Goal: Information Seeking & Learning: Understand process/instructions

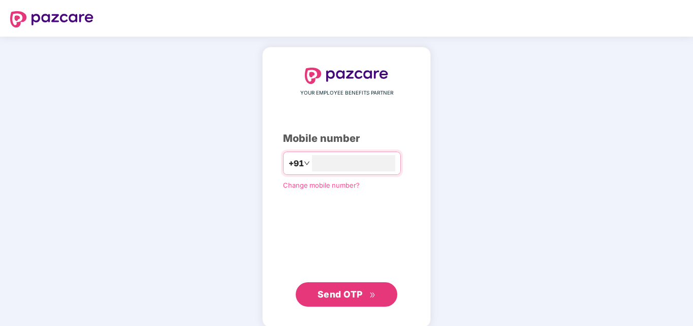
type input "*"
type input "**********"
click at [349, 295] on span "Send OTP" at bounding box center [339, 292] width 45 height 11
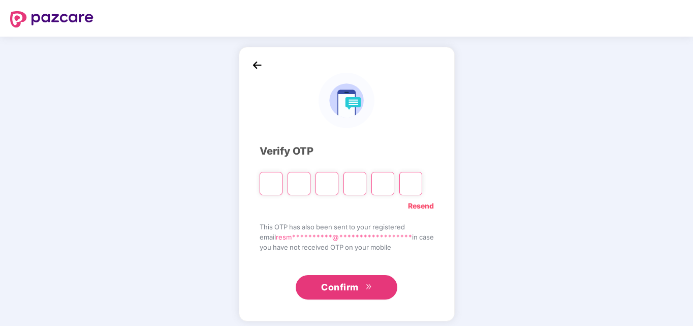
click at [423, 202] on link "Resend" at bounding box center [421, 205] width 26 height 11
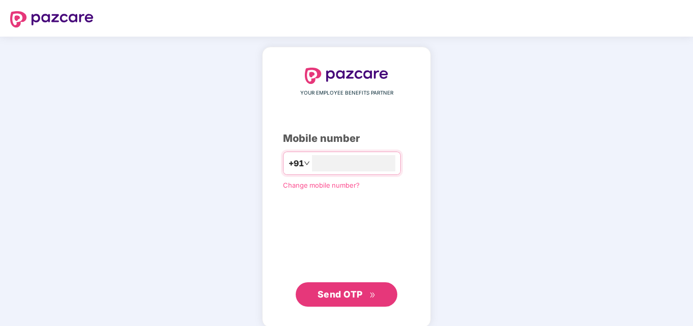
type input "**********"
click at [371, 298] on span "Send OTP" at bounding box center [346, 293] width 58 height 14
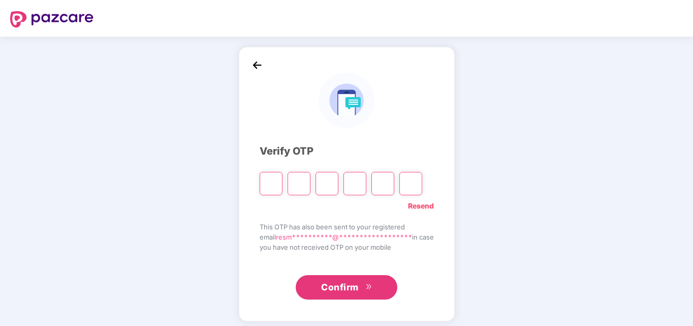
type input "*"
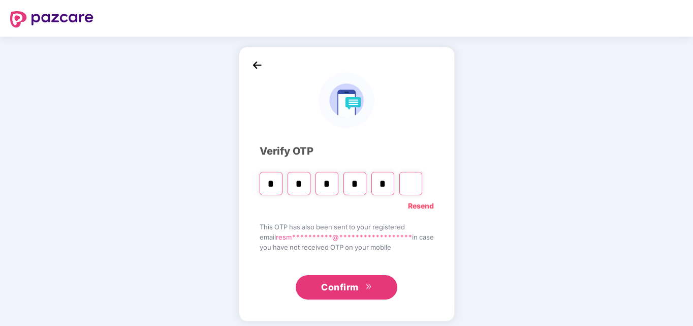
type input "*"
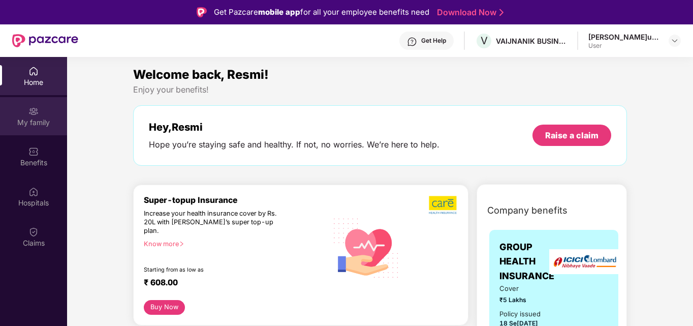
click at [38, 112] on img at bounding box center [33, 111] width 10 height 10
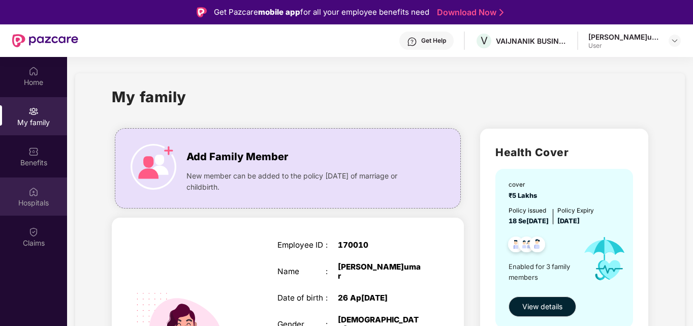
click at [43, 193] on div "Hospitals" at bounding box center [33, 196] width 67 height 38
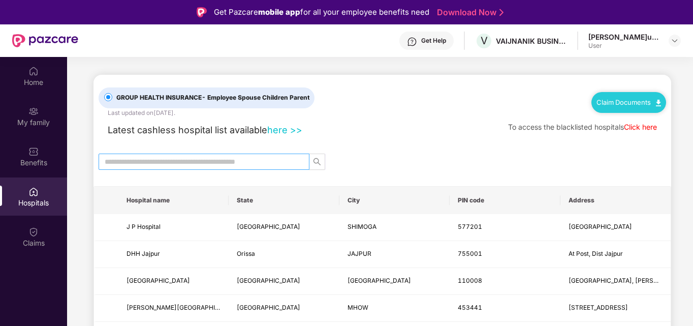
click at [113, 164] on input "text" at bounding box center [200, 161] width 190 height 11
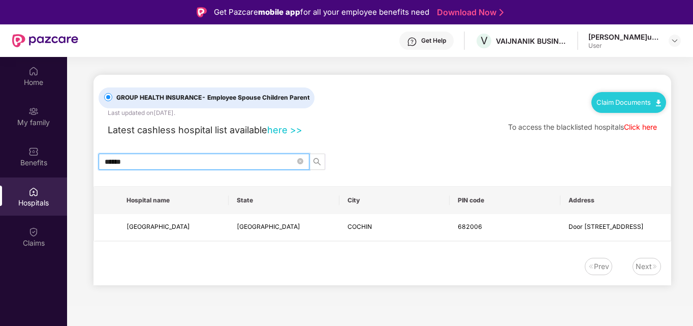
type input "******"
click at [124, 223] on td "[GEOGRAPHIC_DATA]" at bounding box center [173, 227] width 110 height 27
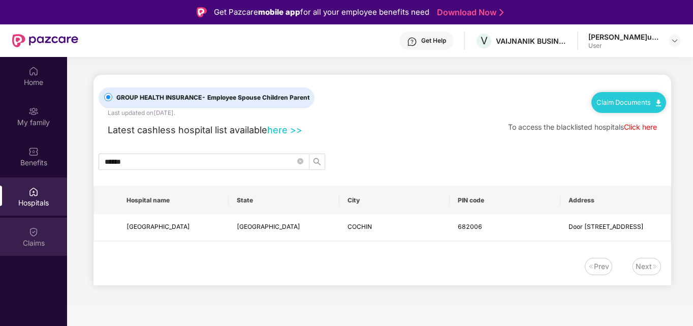
click at [36, 233] on img at bounding box center [33, 231] width 10 height 10
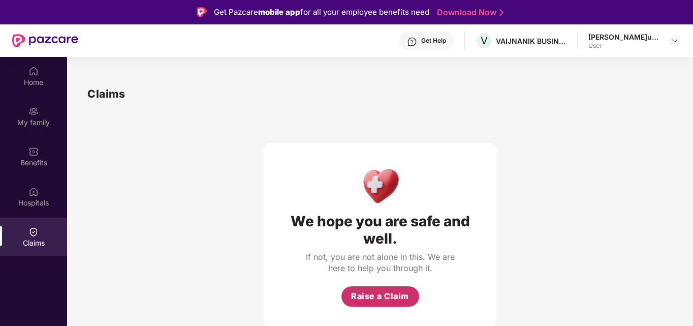
click at [363, 292] on span "Raise a Claim" at bounding box center [380, 295] width 58 height 13
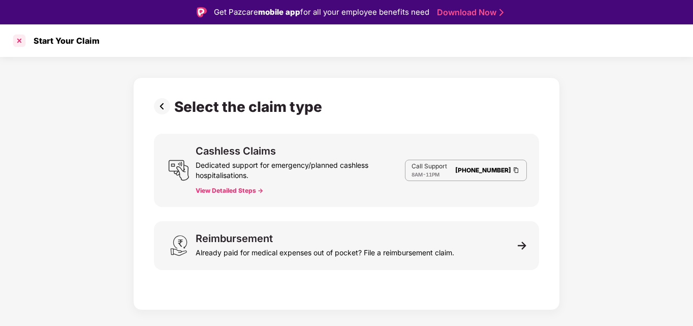
click at [20, 41] on div at bounding box center [19, 41] width 16 height 16
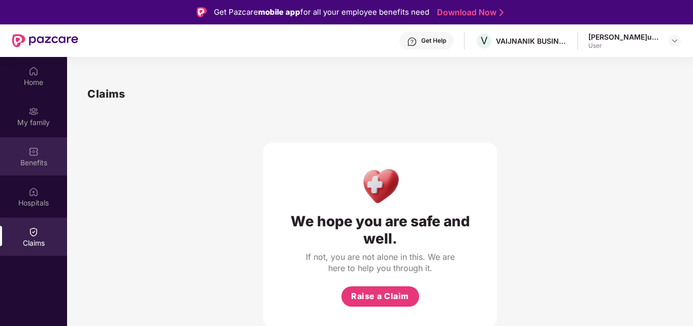
click at [46, 156] on div "Benefits" at bounding box center [33, 156] width 67 height 38
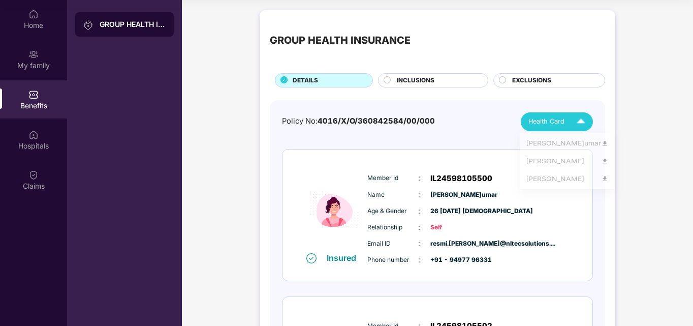
click at [552, 124] on span "Health Card" at bounding box center [546, 121] width 36 height 10
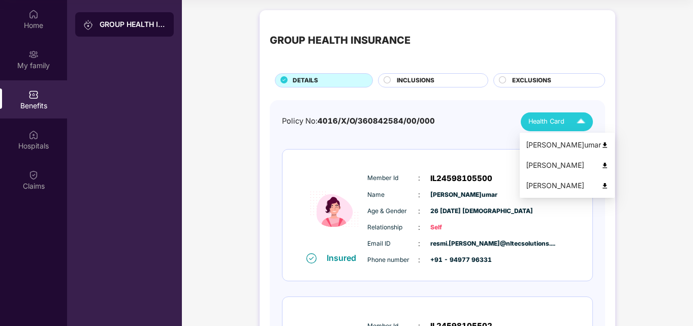
click at [539, 167] on div "[PERSON_NAME]" at bounding box center [567, 164] width 83 height 11
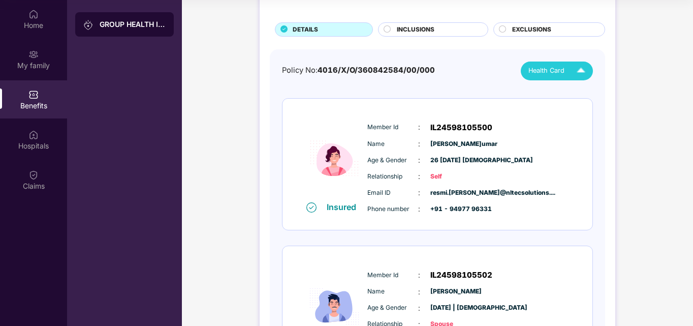
scroll to position [102, 0]
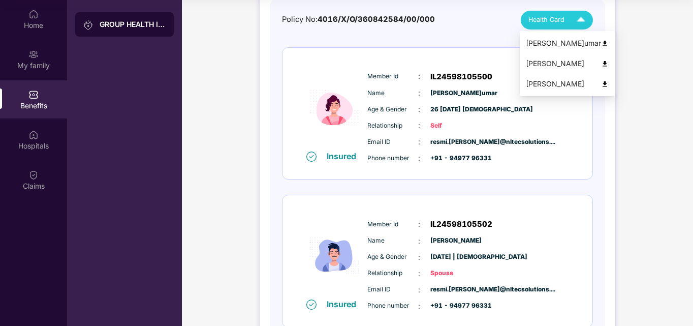
click at [554, 16] on span "Health Card" at bounding box center [546, 20] width 36 height 10
click at [557, 45] on div "[PERSON_NAME]umar" at bounding box center [567, 43] width 83 height 11
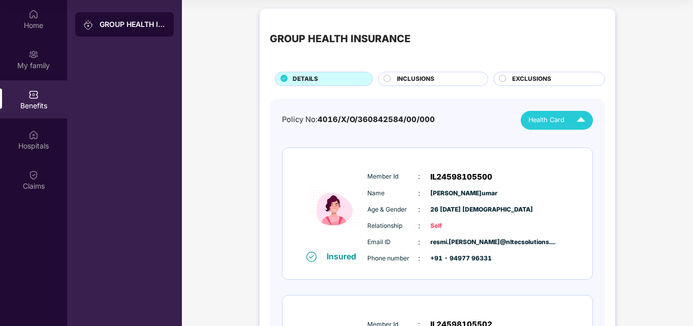
scroll to position [0, 0]
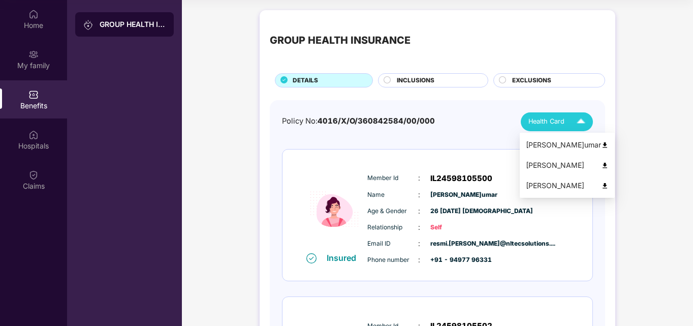
click at [537, 124] on span "Health Card" at bounding box center [546, 121] width 36 height 10
click at [537, 182] on div "[PERSON_NAME]" at bounding box center [567, 185] width 83 height 11
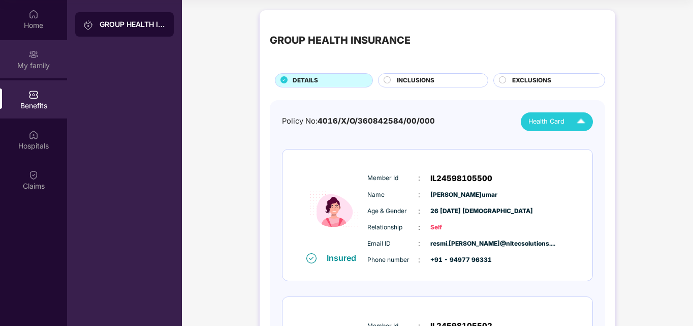
click at [31, 56] on img at bounding box center [33, 54] width 10 height 10
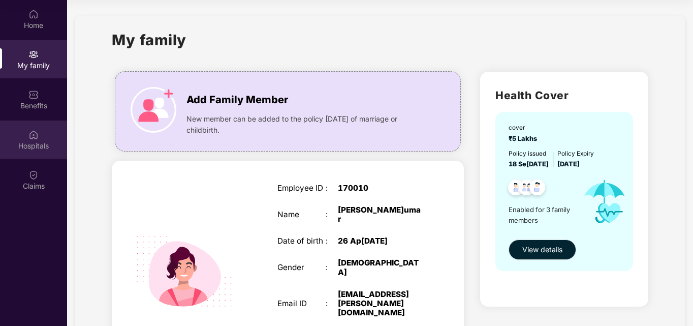
click at [39, 146] on div "Hospitals" at bounding box center [33, 146] width 67 height 10
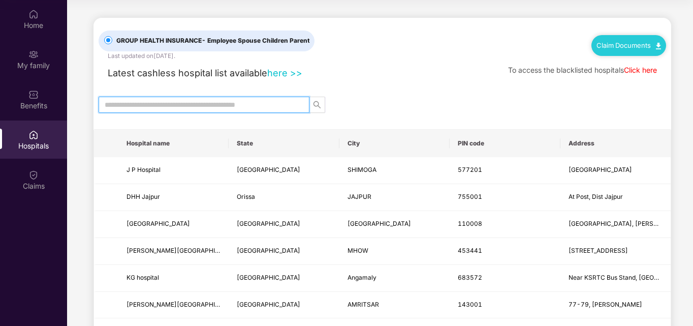
click at [114, 109] on input "text" at bounding box center [200, 104] width 190 height 11
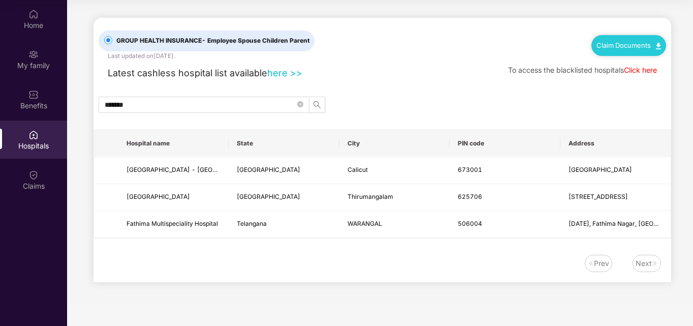
click at [643, 267] on div "Next" at bounding box center [643, 262] width 16 height 11
click at [643, 69] on link "Click here" at bounding box center [640, 70] width 33 height 9
click at [145, 106] on input "*******" at bounding box center [200, 104] width 190 height 11
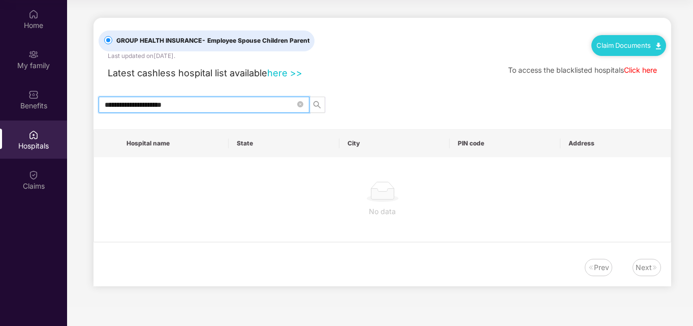
click at [125, 105] on input "**********" at bounding box center [200, 104] width 190 height 11
click at [129, 104] on input "**********" at bounding box center [200, 104] width 190 height 11
click at [319, 107] on icon "search" at bounding box center [316, 104] width 7 height 7
click at [198, 104] on input "**********" at bounding box center [200, 104] width 190 height 11
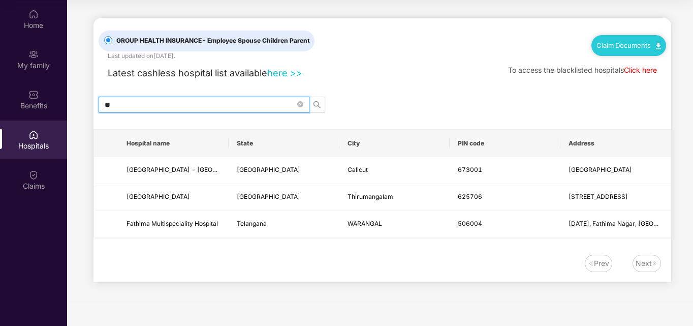
type input "*"
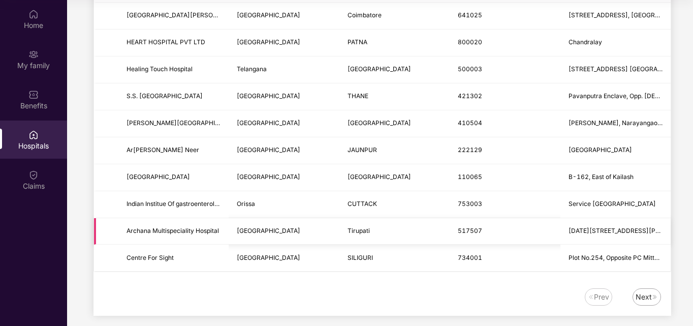
scroll to position [1240, 0]
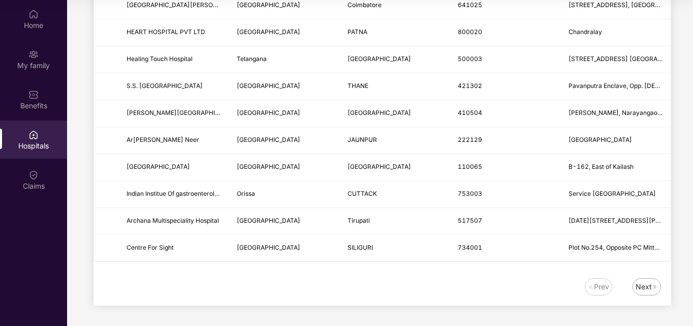
click at [650, 290] on div "Next" at bounding box center [643, 286] width 16 height 11
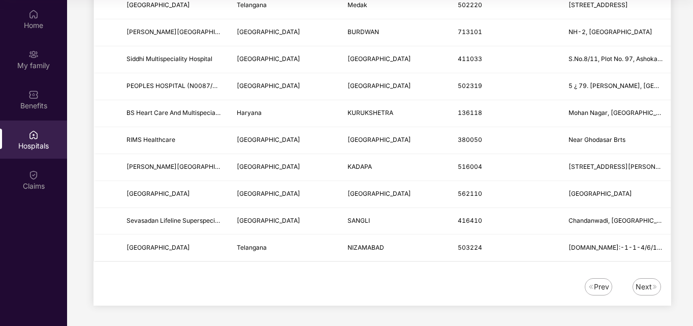
click at [646, 285] on div "Next" at bounding box center [643, 286] width 16 height 11
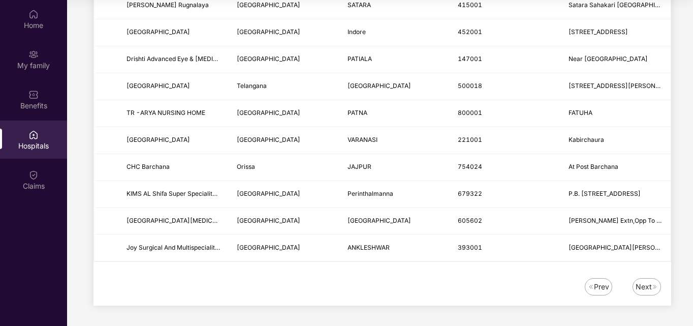
click at [643, 289] on div "Next" at bounding box center [643, 286] width 16 height 11
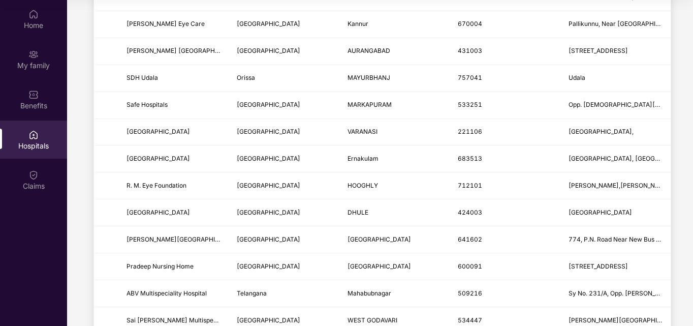
scroll to position [72, 0]
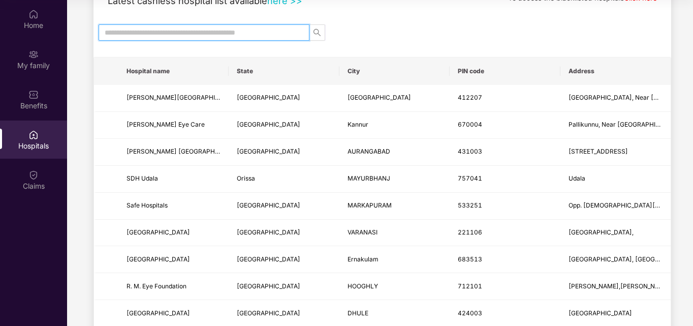
click at [153, 27] on input "text" at bounding box center [200, 32] width 190 height 11
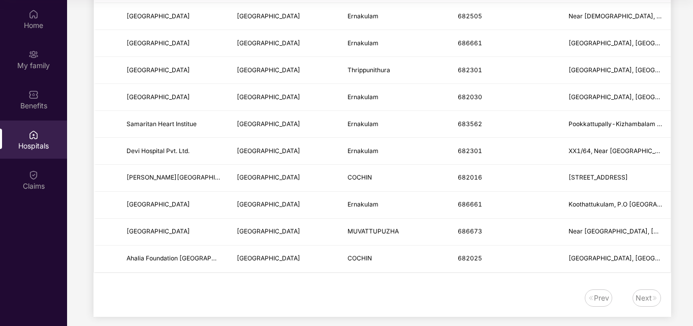
scroll to position [1052, 0]
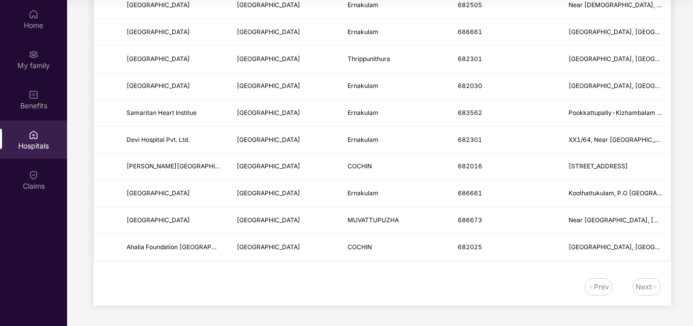
click at [651, 294] on div "Next" at bounding box center [646, 286] width 28 height 17
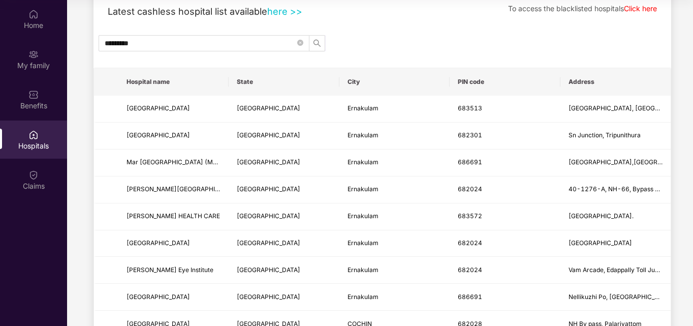
scroll to position [0, 0]
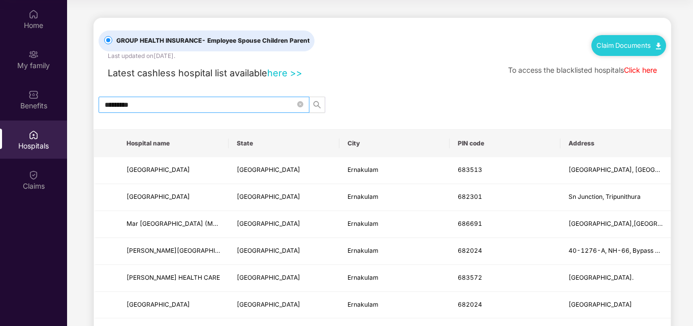
click at [192, 108] on input "*********" at bounding box center [200, 104] width 190 height 11
type input "*"
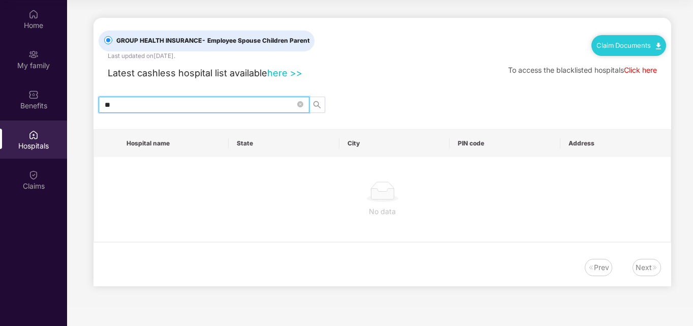
type input "*"
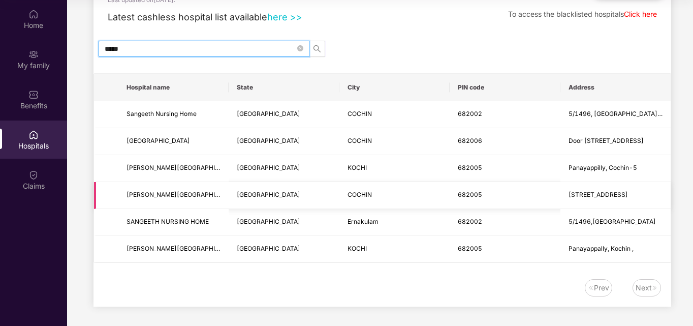
scroll to position [57, 0]
type input "*"
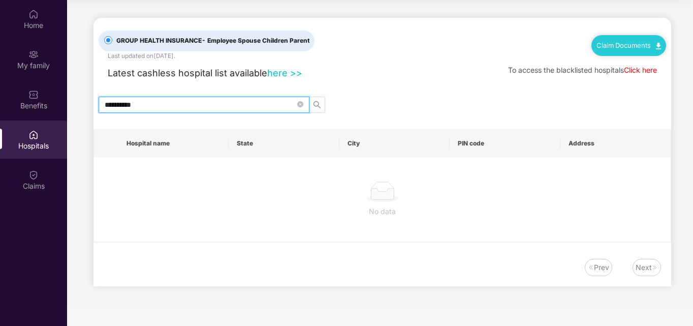
scroll to position [0, 0]
type input "*"
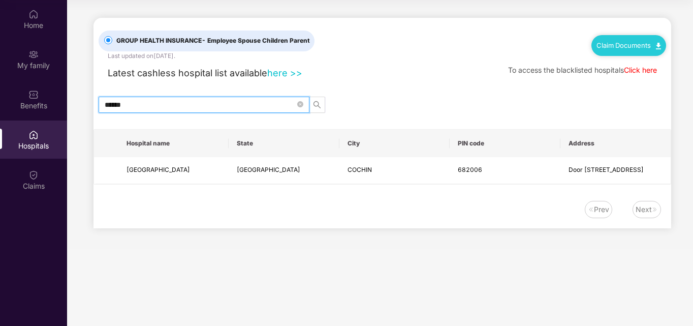
type input "******"
click at [628, 49] on link "Claim Documents" at bounding box center [628, 45] width 64 height 8
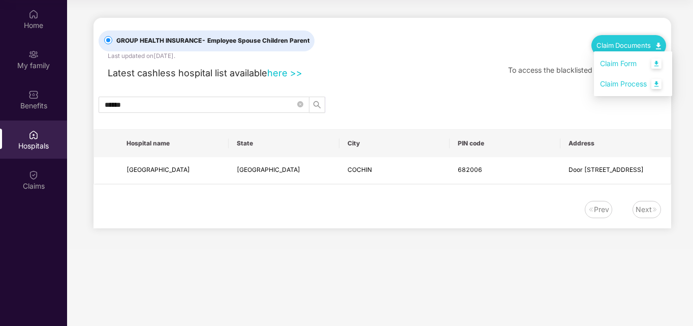
click at [626, 84] on link "Claim Process" at bounding box center [633, 84] width 66 height 22
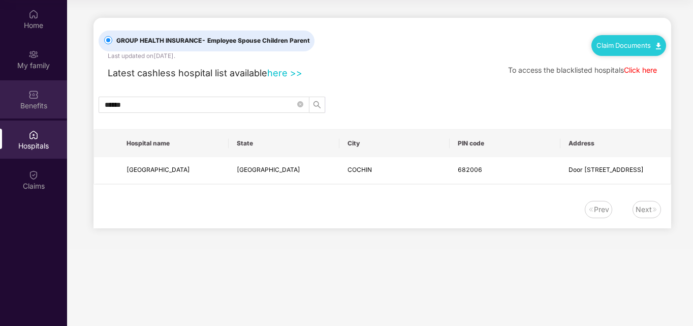
click at [43, 99] on div "Benefits" at bounding box center [33, 99] width 67 height 38
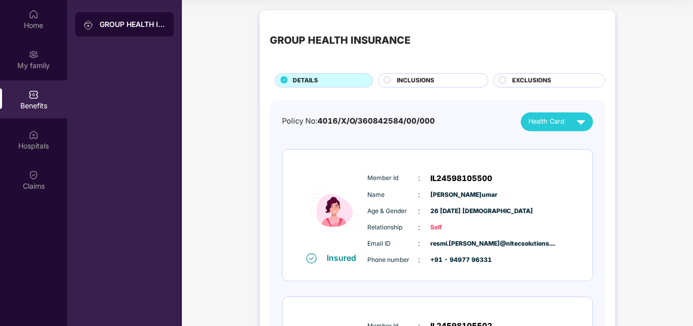
click at [403, 83] on span "INCLUSIONS" at bounding box center [416, 81] width 38 height 10
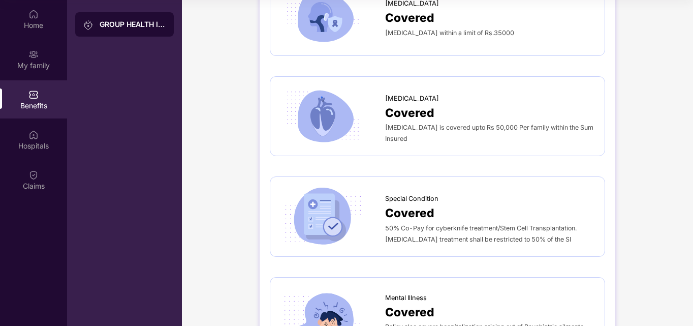
scroll to position [1134, 0]
